Goal: Information Seeking & Learning: Learn about a topic

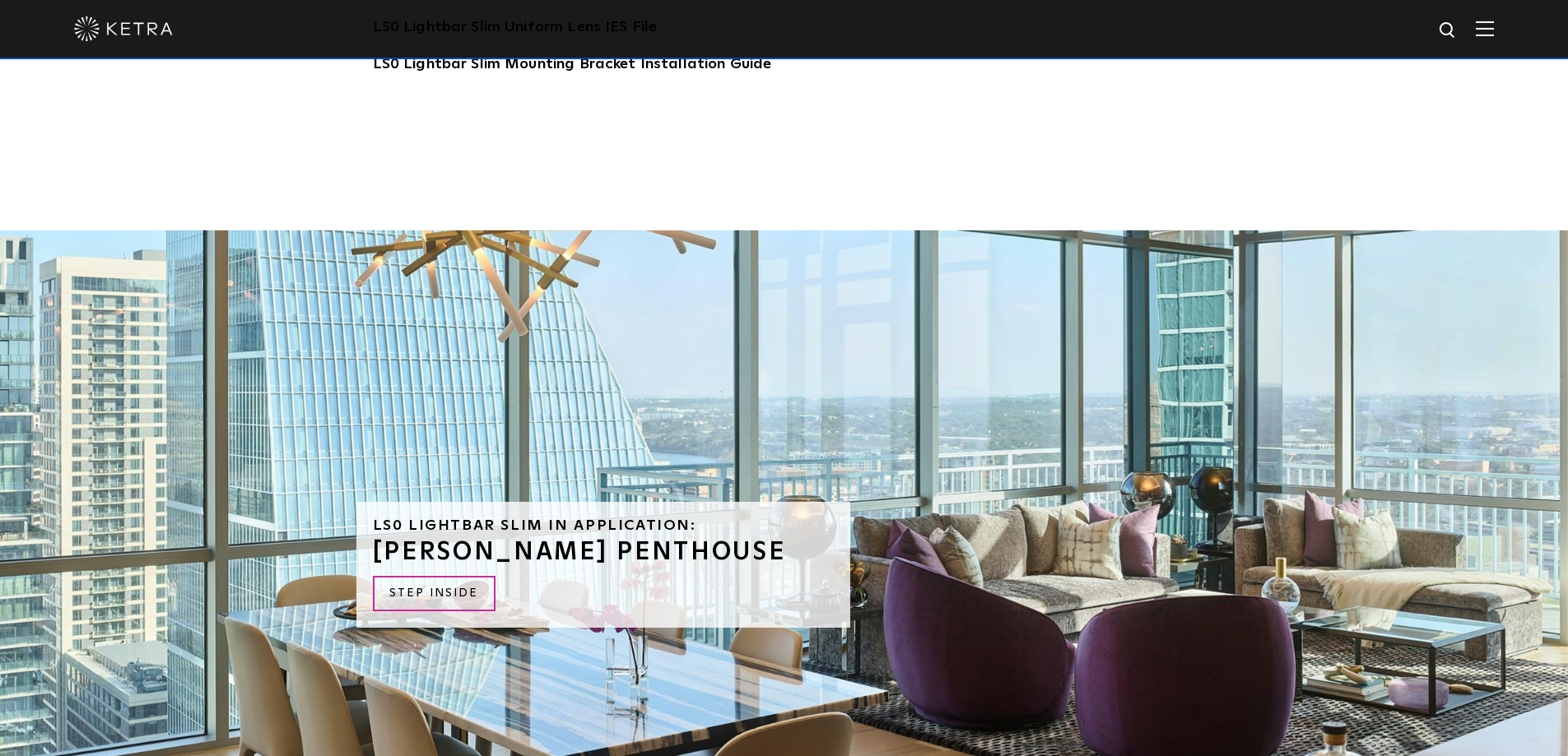
scroll to position [3700, 0]
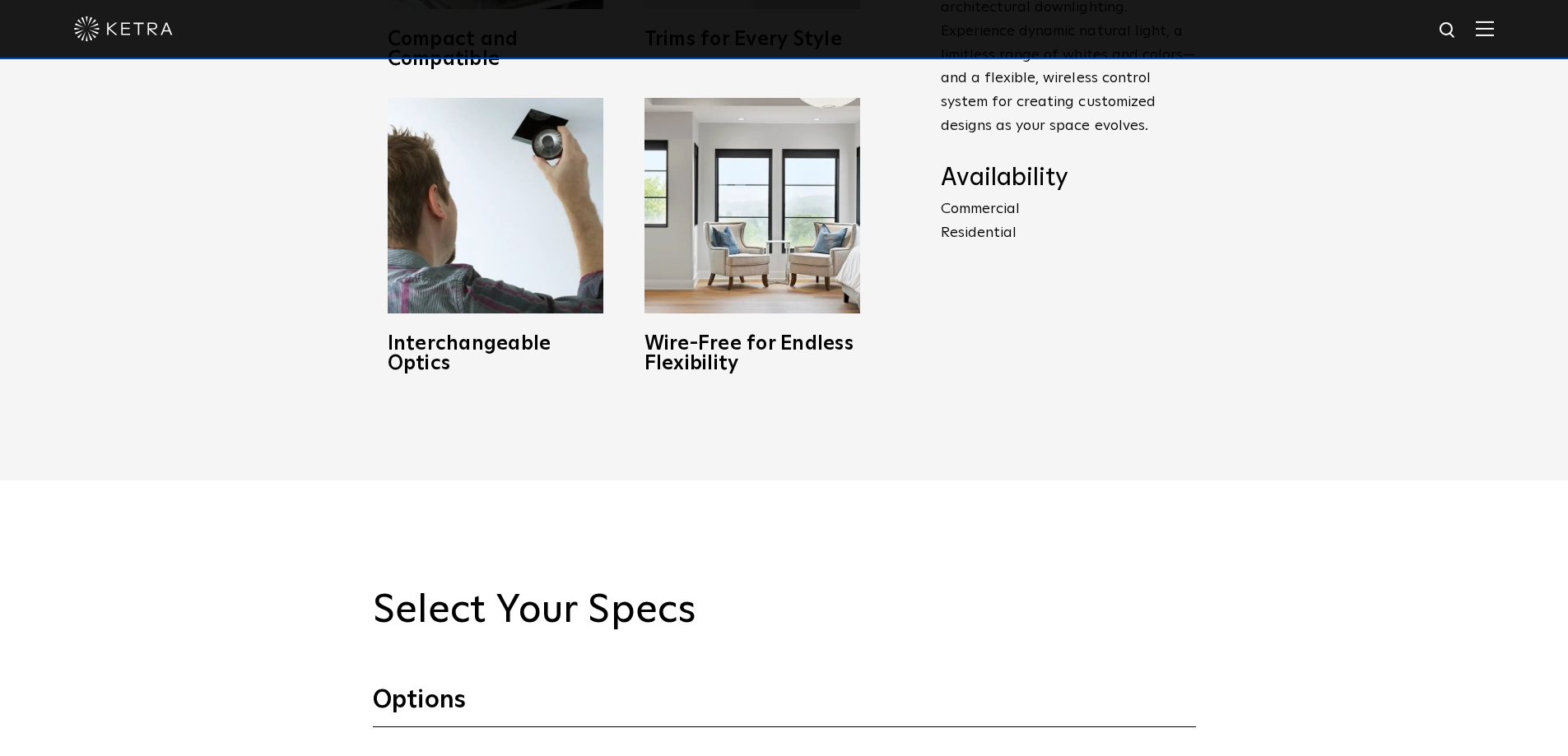
scroll to position [741, 0]
